Goal: Task Accomplishment & Management: Complete application form

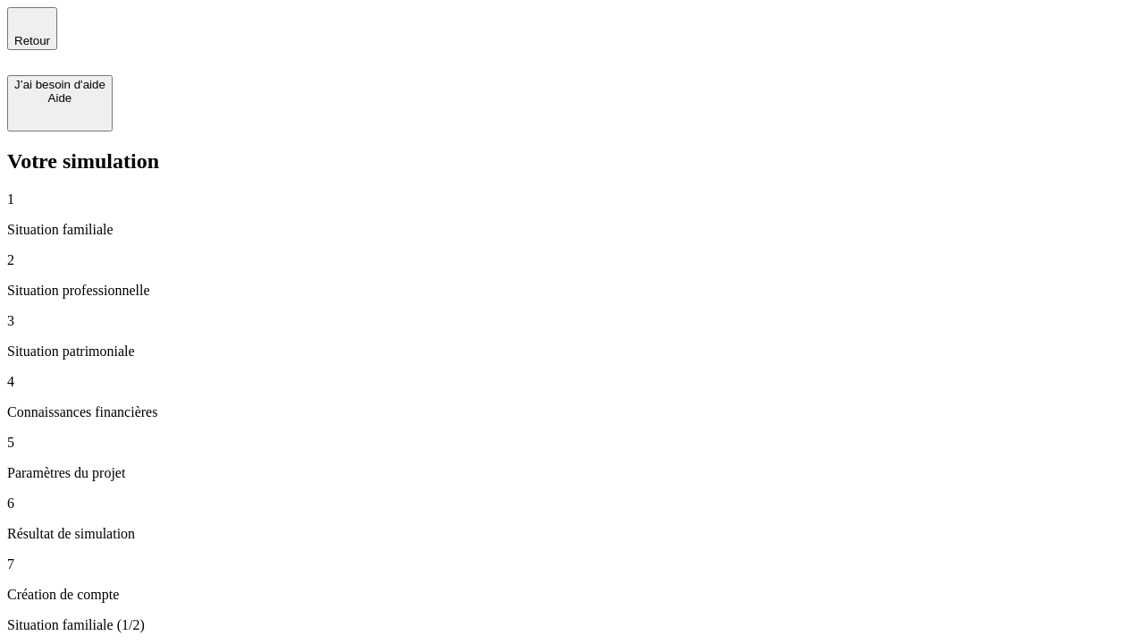
type input "30 000"
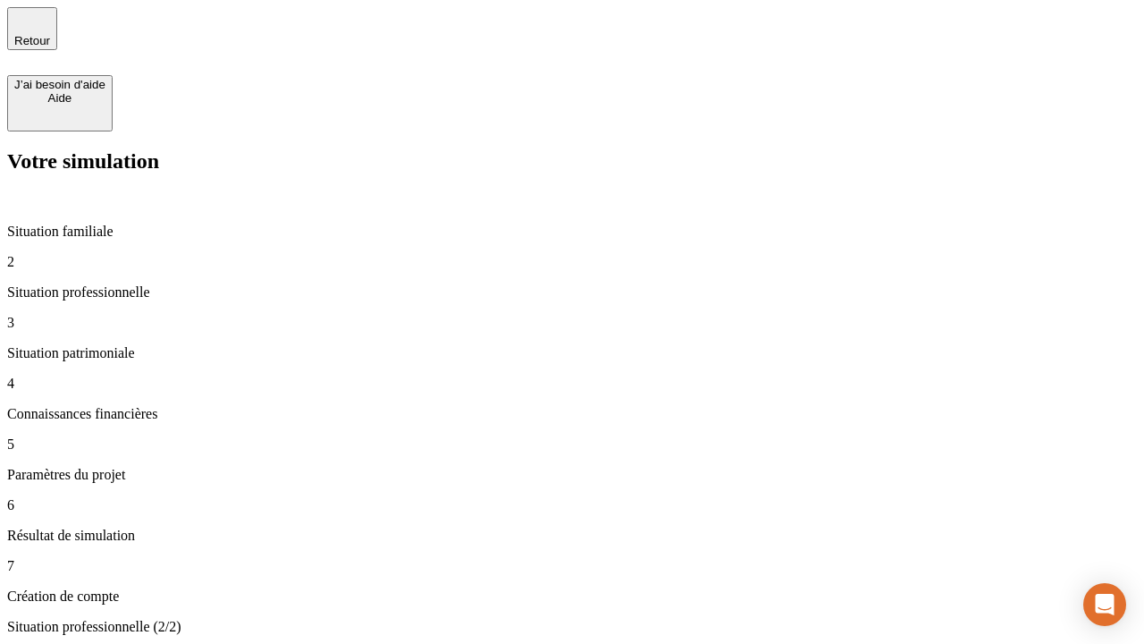
type input "1 000"
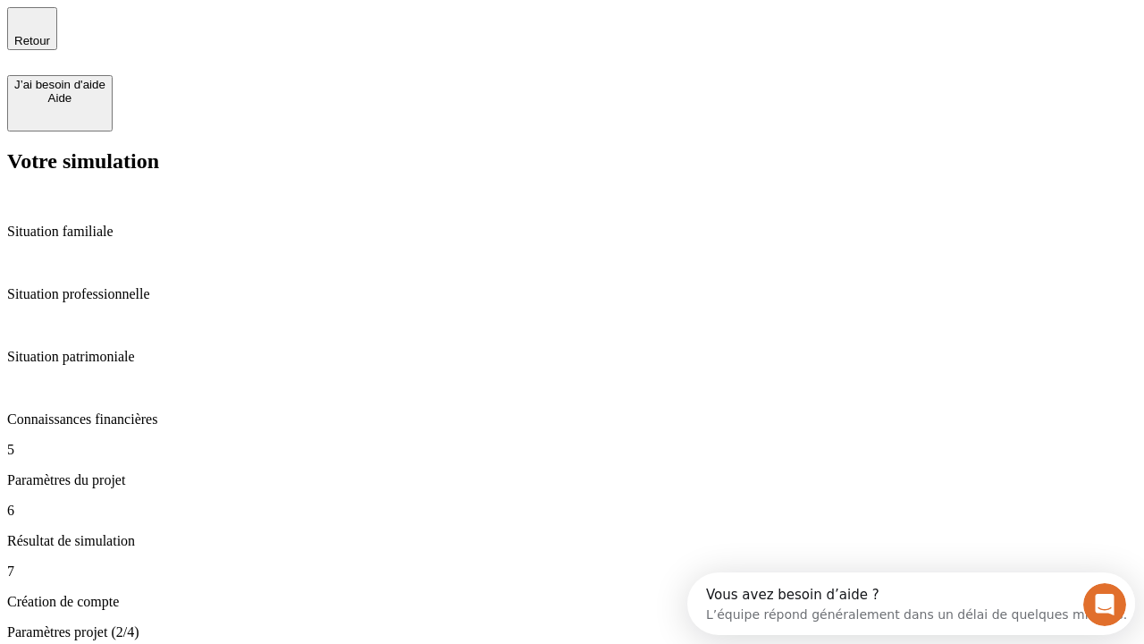
type input "65"
type input "5 000"
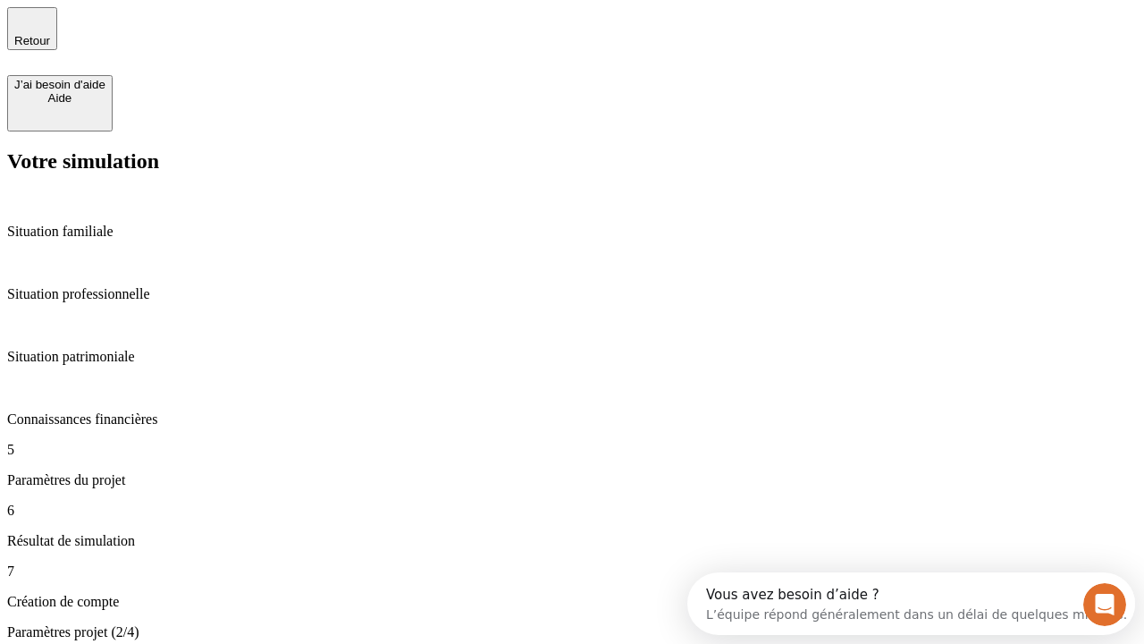
type input "640"
